Goal: Information Seeking & Learning: Learn about a topic

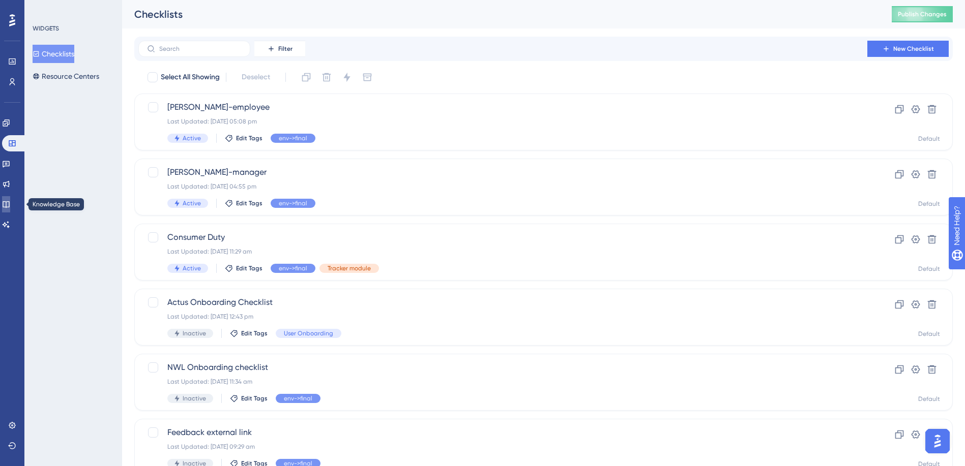
click at [10, 201] on icon at bounding box center [6, 204] width 8 height 8
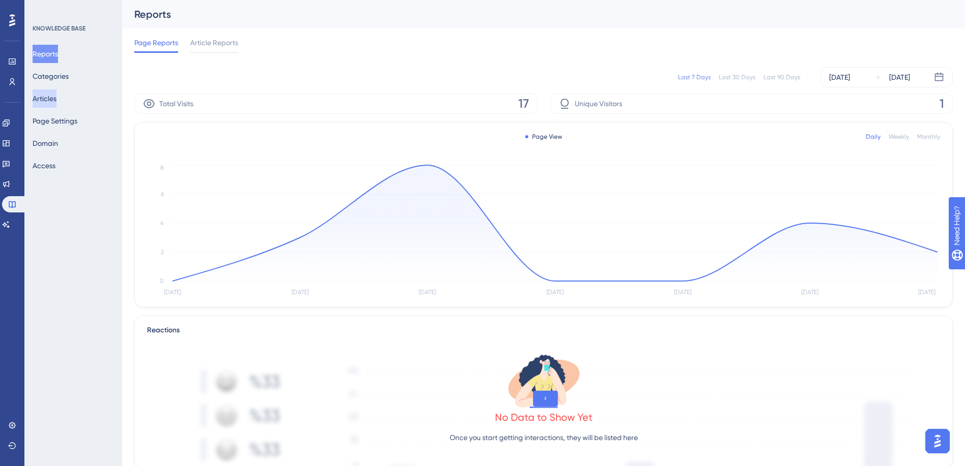
click at [56, 99] on button "Articles" at bounding box center [45, 99] width 24 height 18
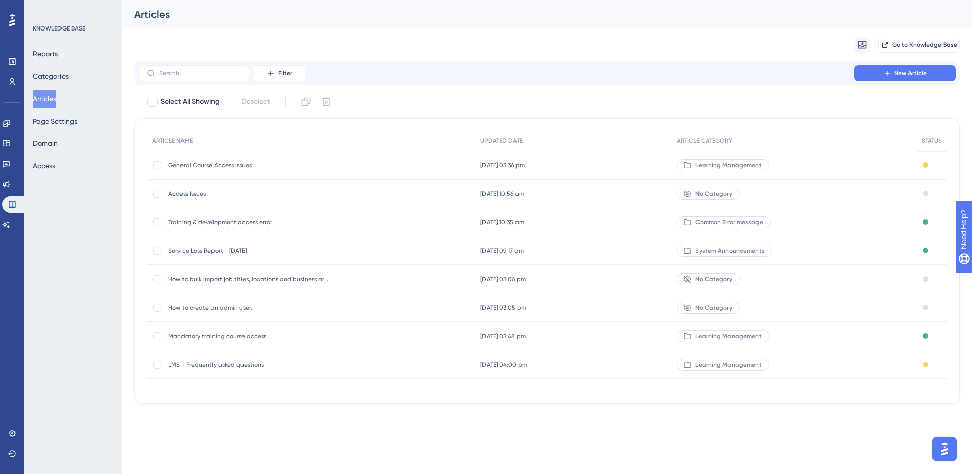
click at [190, 168] on span "General Course Access Issues" at bounding box center [249, 165] width 163 height 8
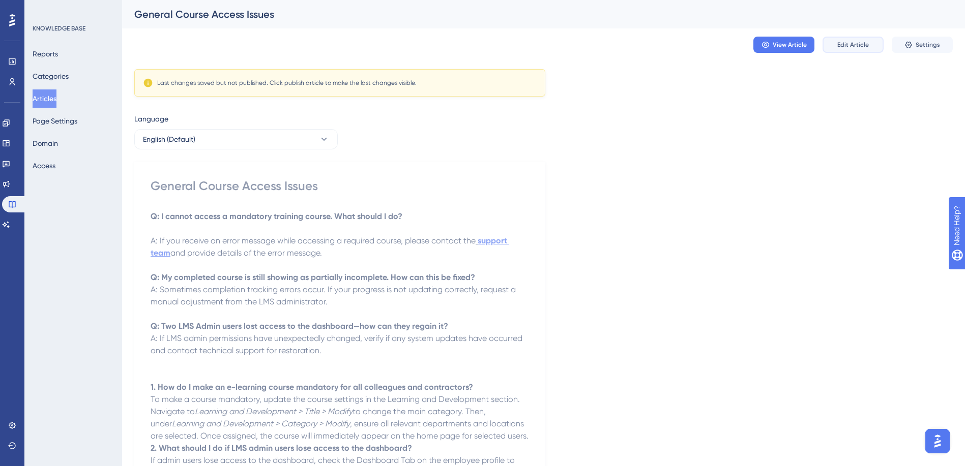
click at [851, 45] on span "Edit Article" at bounding box center [853, 45] width 32 height 8
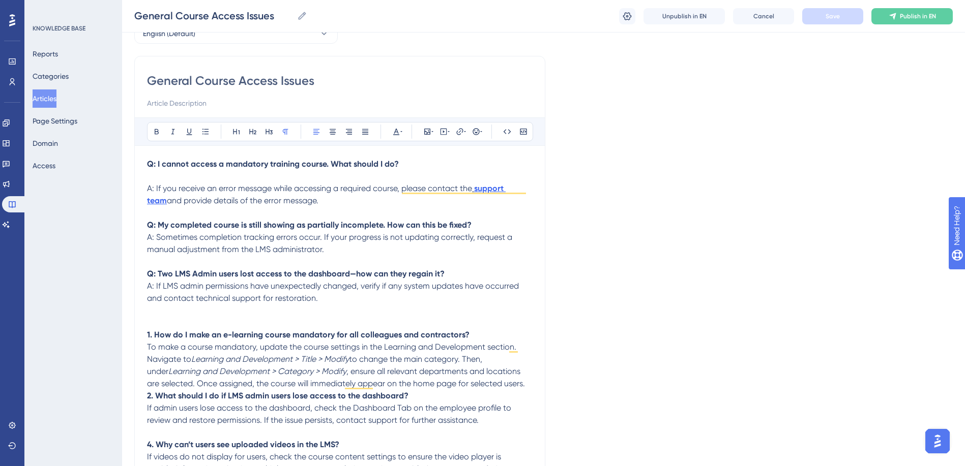
scroll to position [21, 0]
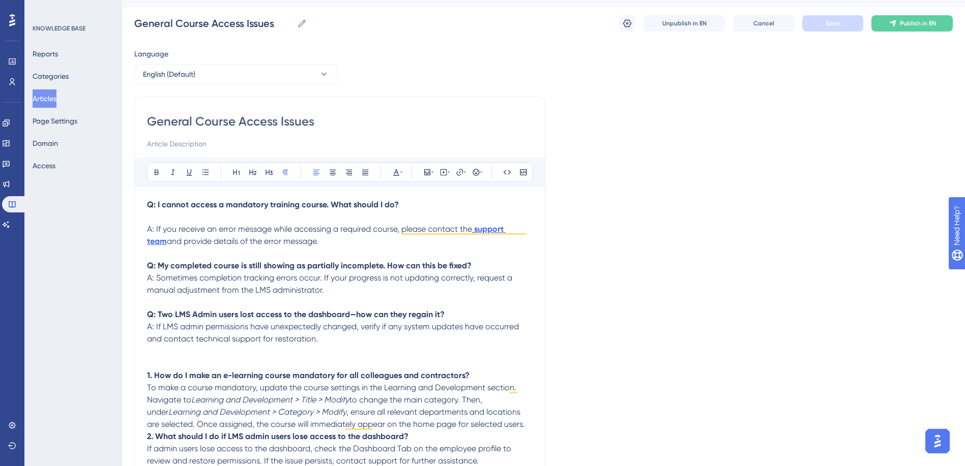
click at [199, 144] on input at bounding box center [340, 144] width 386 height 12
type input "Questions you may receive from employees"
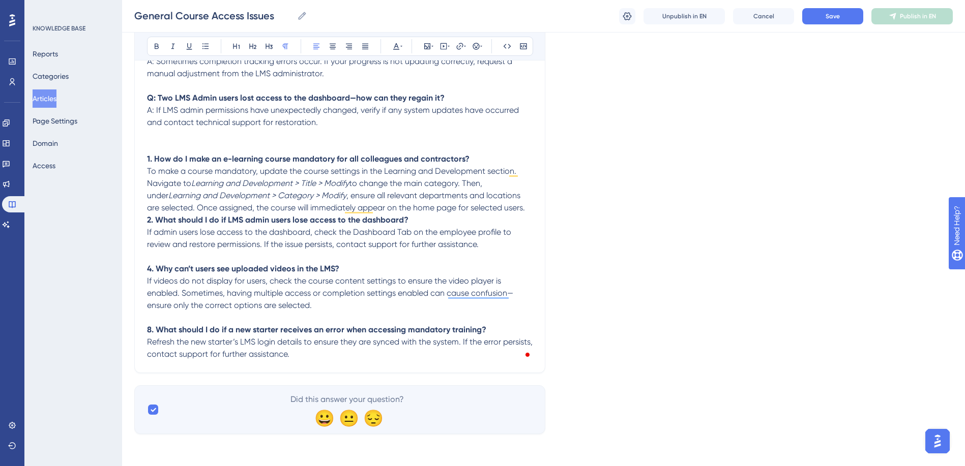
scroll to position [234, 0]
click at [403, 294] on span "If videos do not display for users, check the course content settings to ensure…" at bounding box center [330, 293] width 366 height 34
click at [371, 231] on span "If admin users lose access to the dashboard, check the Dashboard Tab on the emp…" at bounding box center [330, 238] width 366 height 22
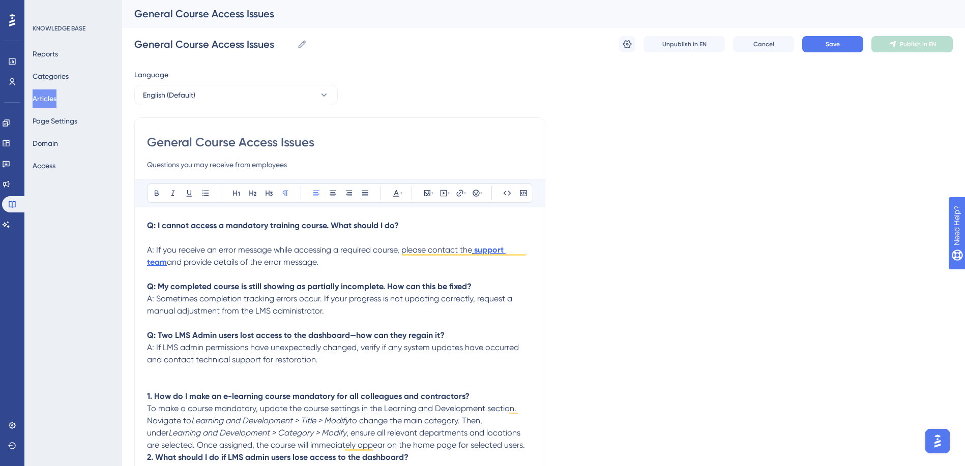
scroll to position [0, 0]
click at [324, 285] on strong "Q: My completed course is still showing as partially incomplete. How can this b…" at bounding box center [309, 287] width 324 height 10
click at [763, 43] on span "Cancel" at bounding box center [763, 45] width 21 height 8
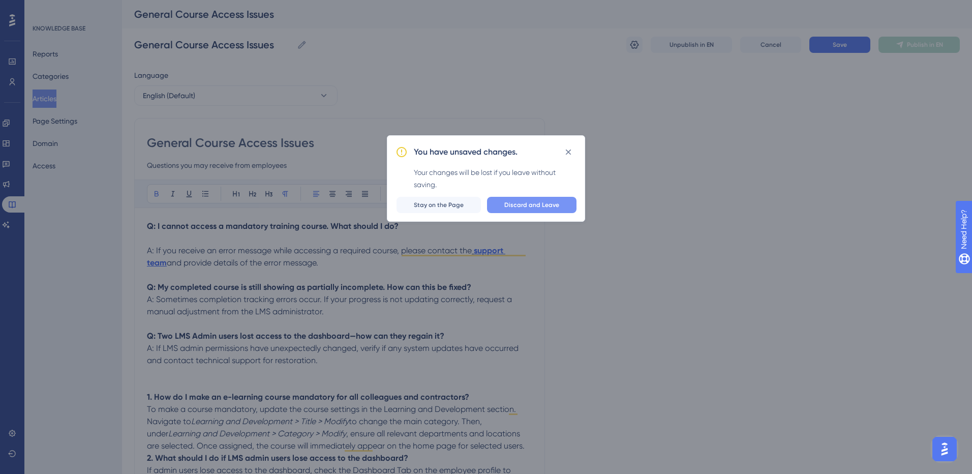
click at [561, 209] on button "Discard and Leave" at bounding box center [532, 205] width 90 height 16
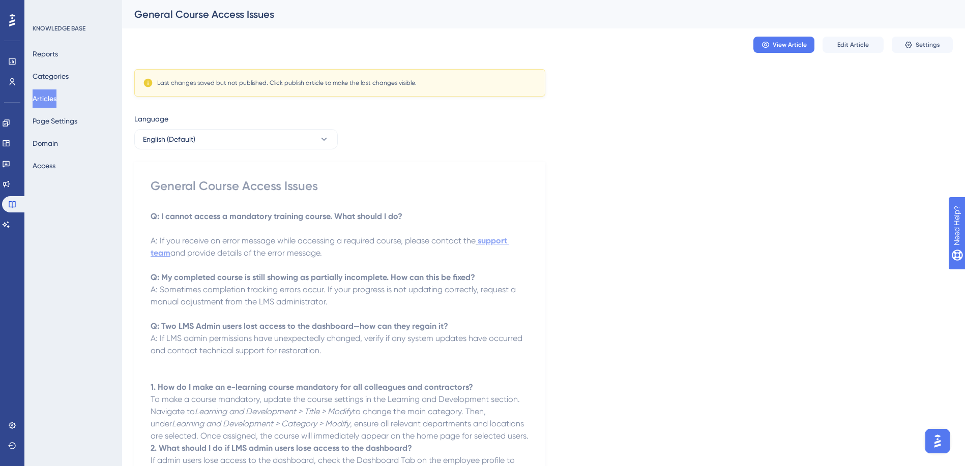
click at [56, 98] on button "Articles" at bounding box center [45, 99] width 24 height 18
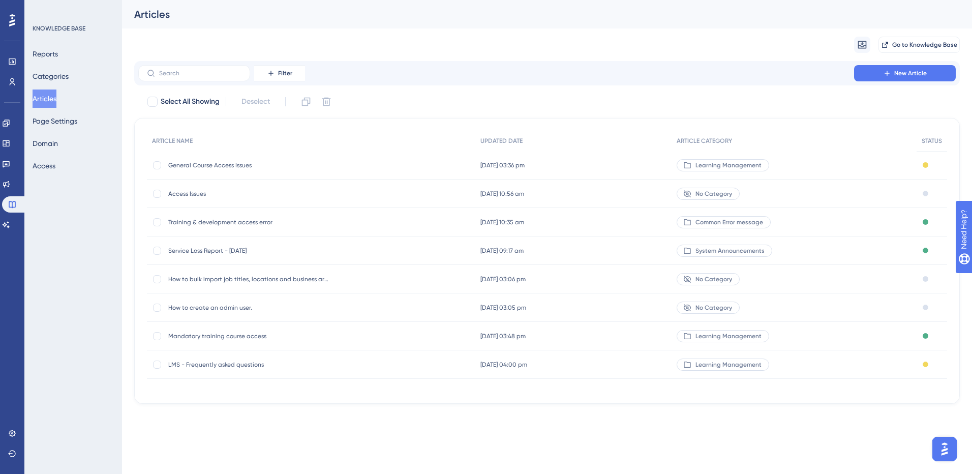
click at [194, 193] on span "Access Issues" at bounding box center [249, 194] width 163 height 8
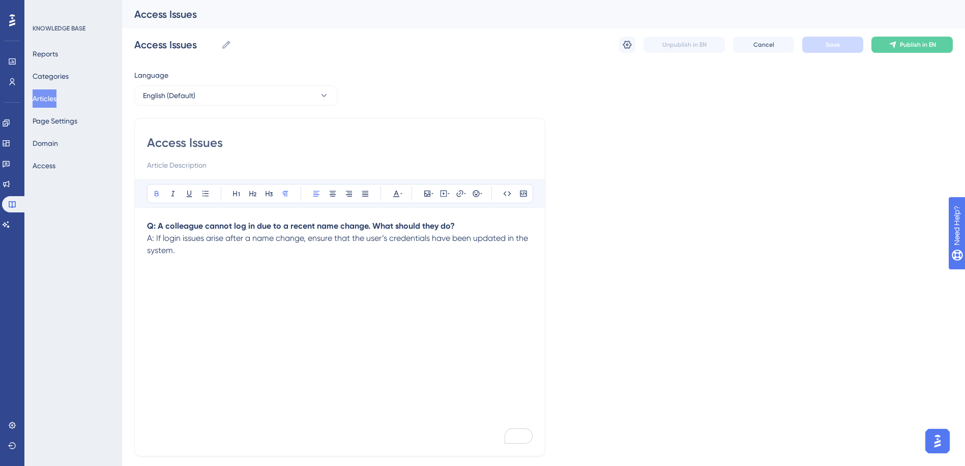
click at [56, 92] on button "Articles" at bounding box center [45, 99] width 24 height 18
